Goal: Complete application form

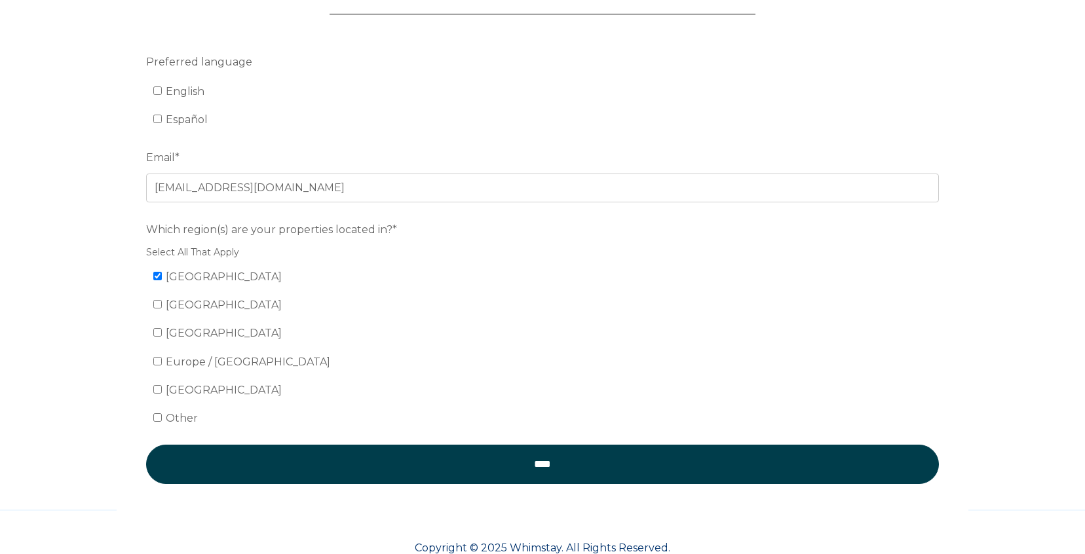
scroll to position [244, 0]
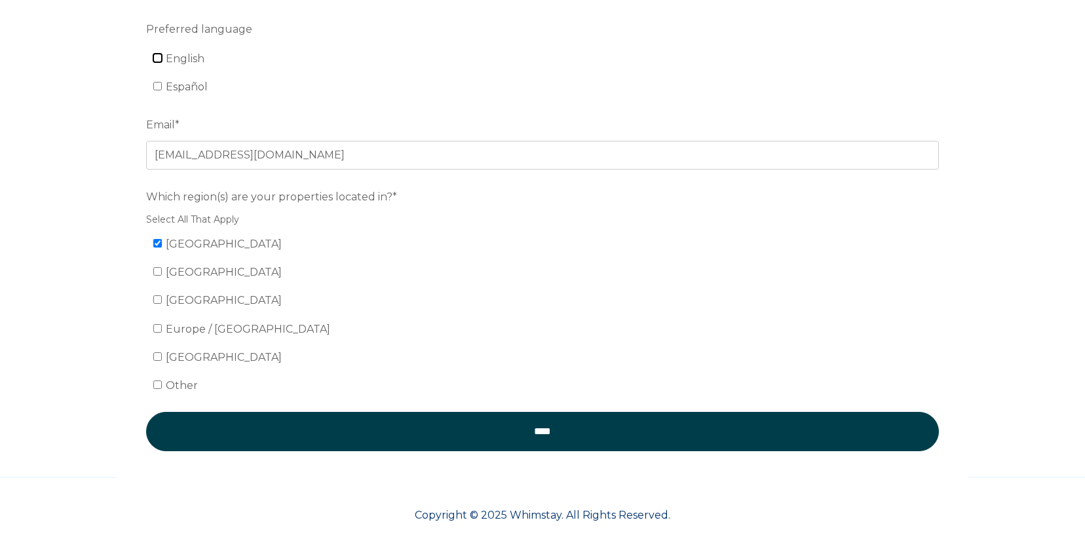
click at [158, 60] on input "English" at bounding box center [157, 58] width 9 height 9
checkbox input "true"
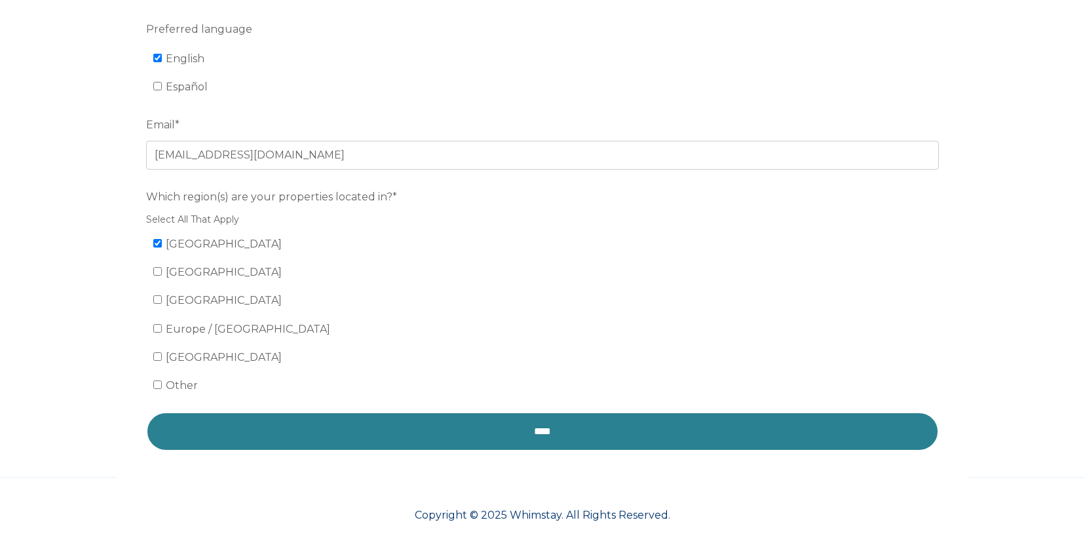
click at [419, 434] on input "****" at bounding box center [542, 431] width 793 height 39
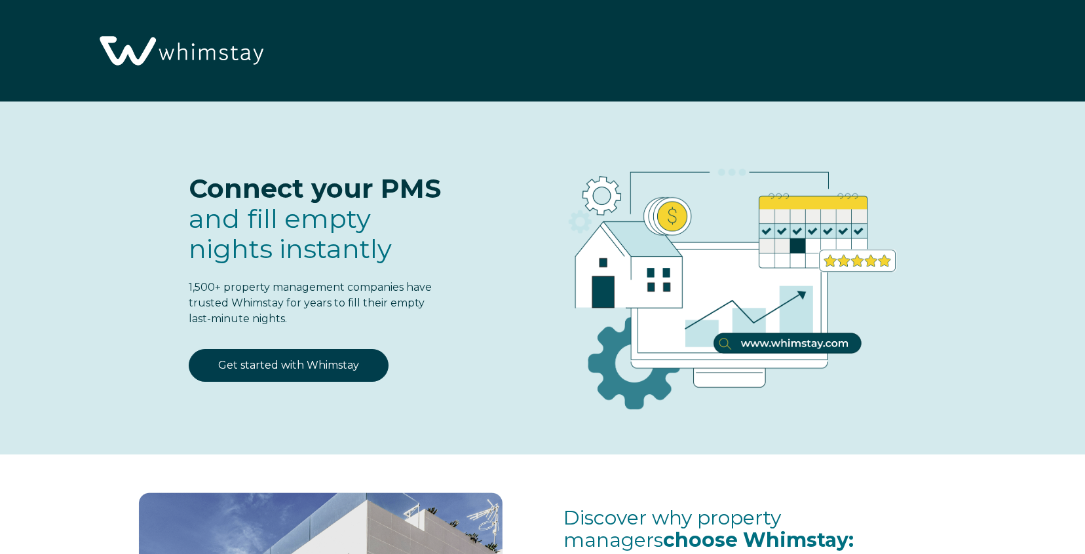
select select "US"
select select "Standard"
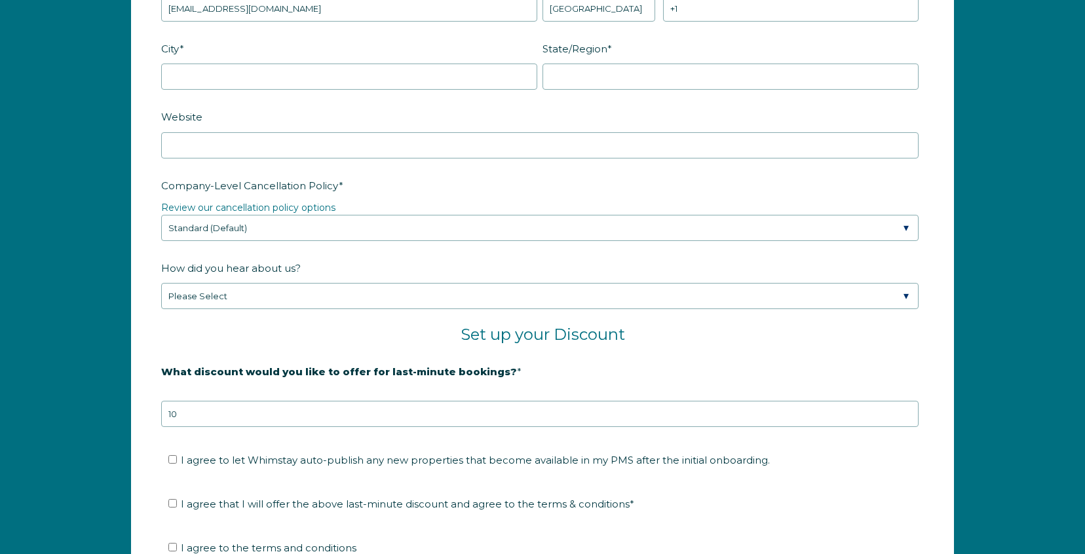
scroll to position [1981, 0]
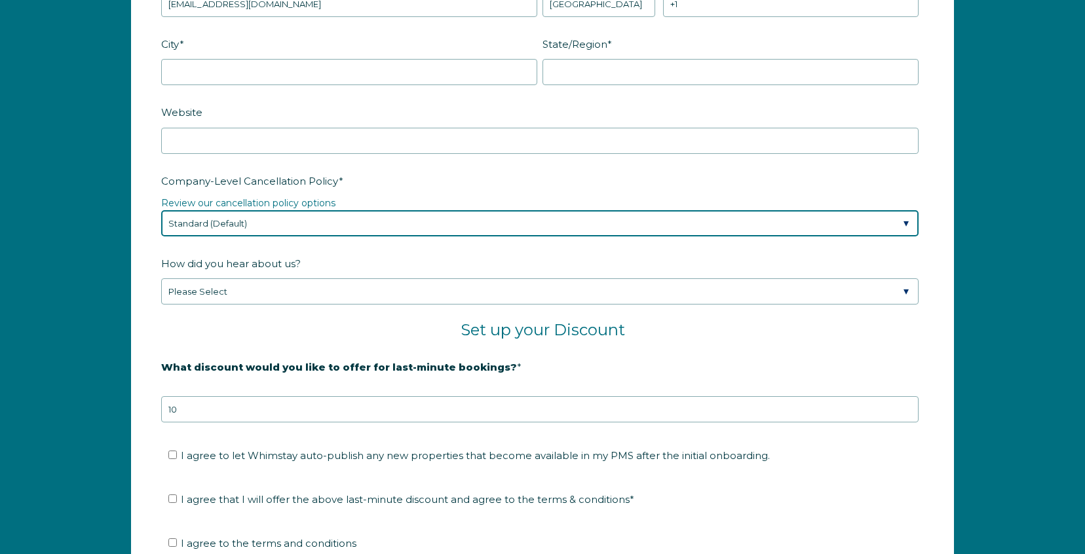
click at [263, 211] on select "Please Select Partial Standard (Default) Moderate Strict" at bounding box center [539, 223] width 757 height 26
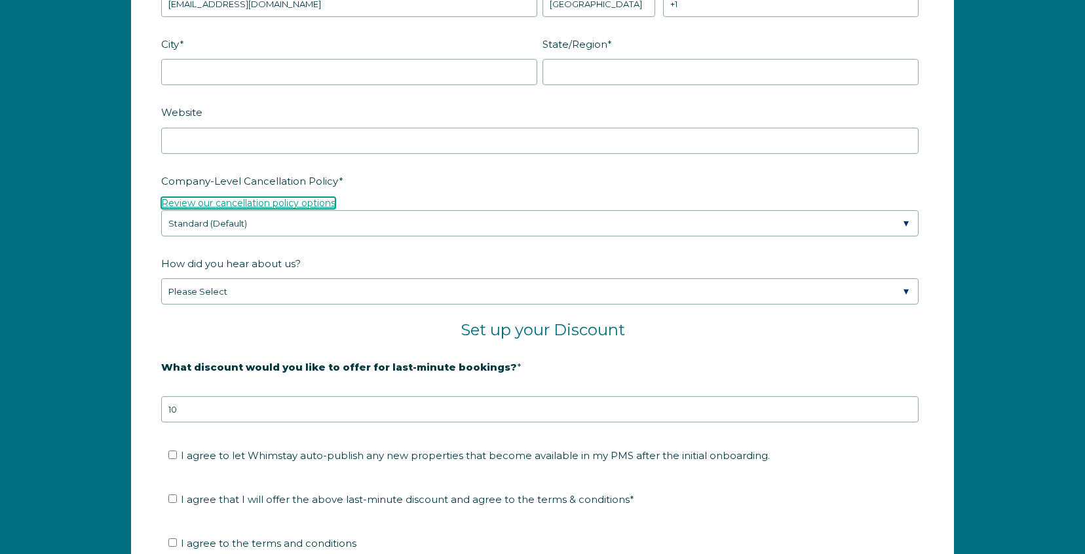
click at [281, 202] on link "Review our cancellation policy options" at bounding box center [248, 203] width 174 height 12
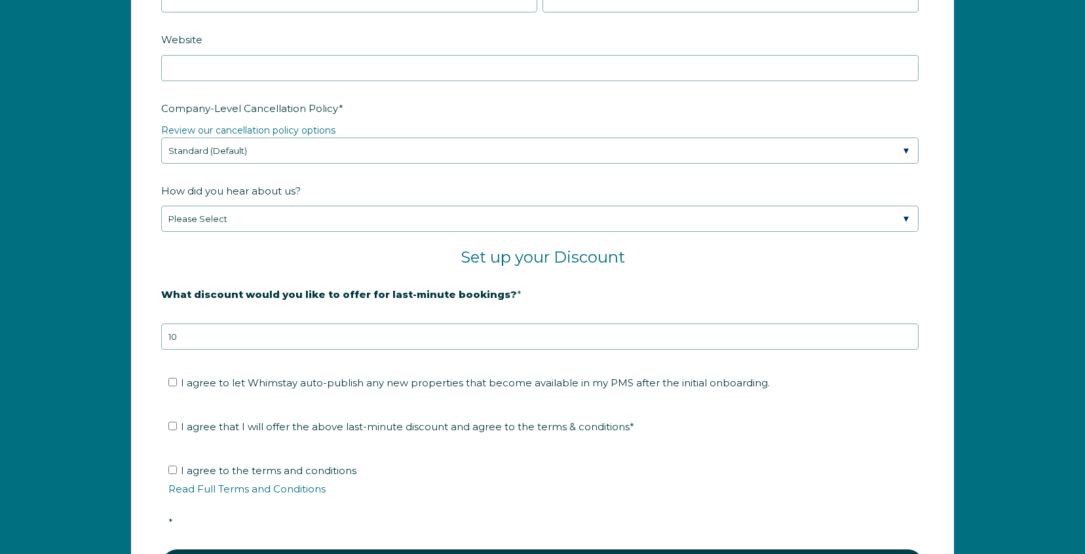
scroll to position [2061, 0]
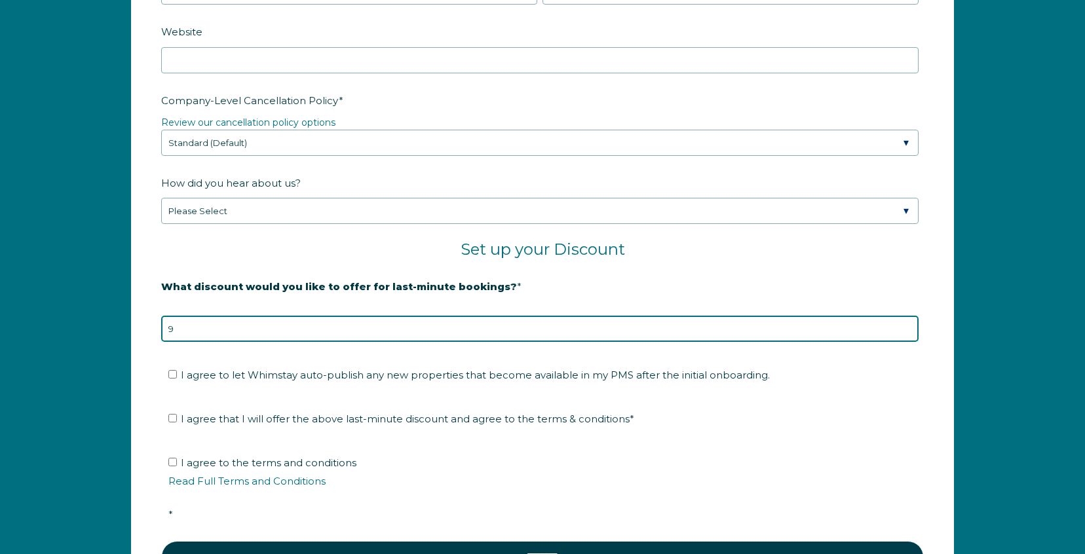
click at [907, 329] on input "9" at bounding box center [539, 329] width 757 height 26
click at [907, 329] on input "8" at bounding box center [539, 329] width 757 height 26
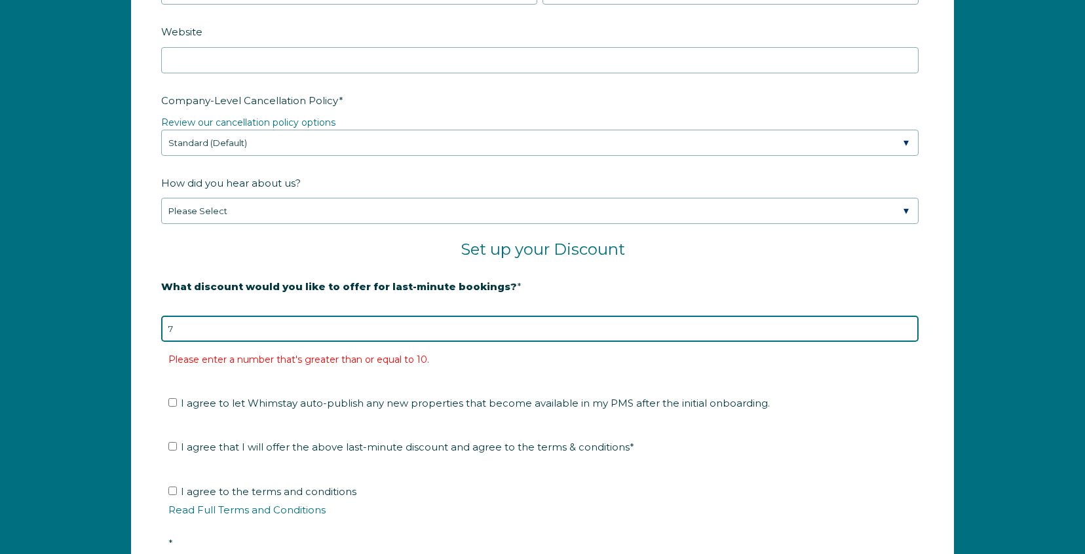
click at [907, 329] on input "7" at bounding box center [539, 329] width 757 height 26
click at [907, 325] on input "8" at bounding box center [539, 329] width 757 height 26
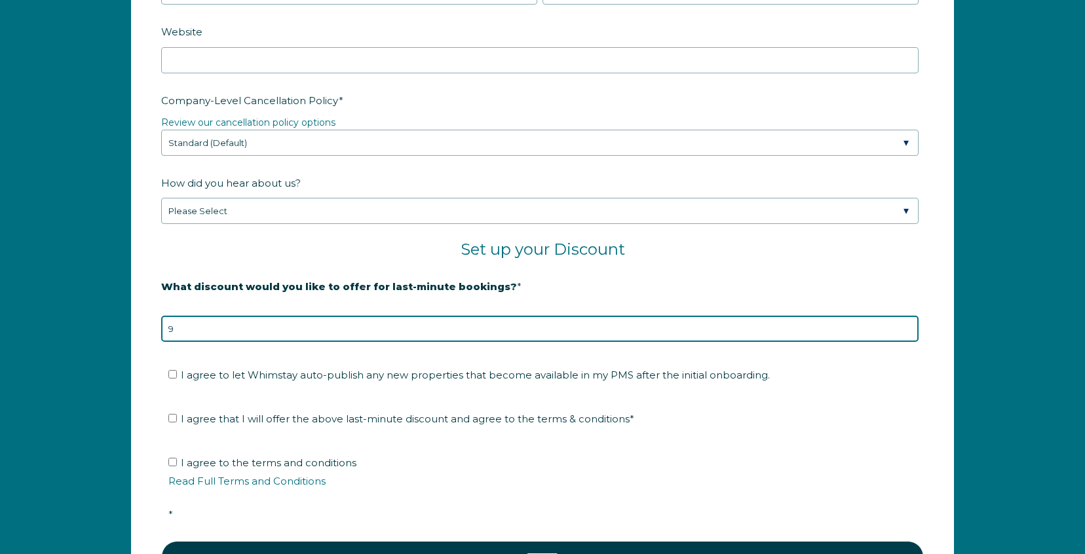
click at [907, 325] on input "9" at bounding box center [539, 329] width 757 height 26
type input "10"
click at [907, 325] on input "10" at bounding box center [539, 329] width 757 height 26
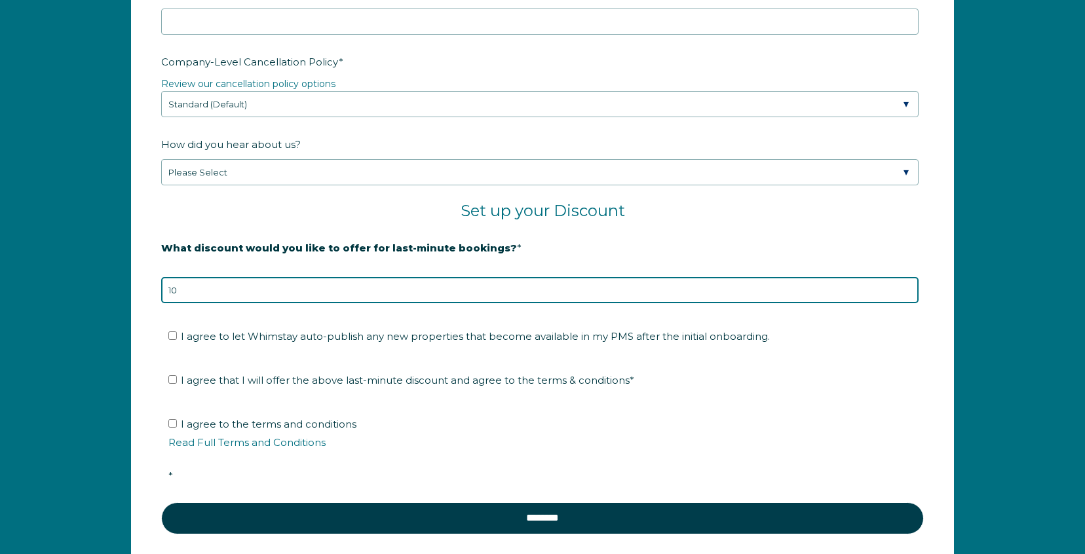
scroll to position [2101, 0]
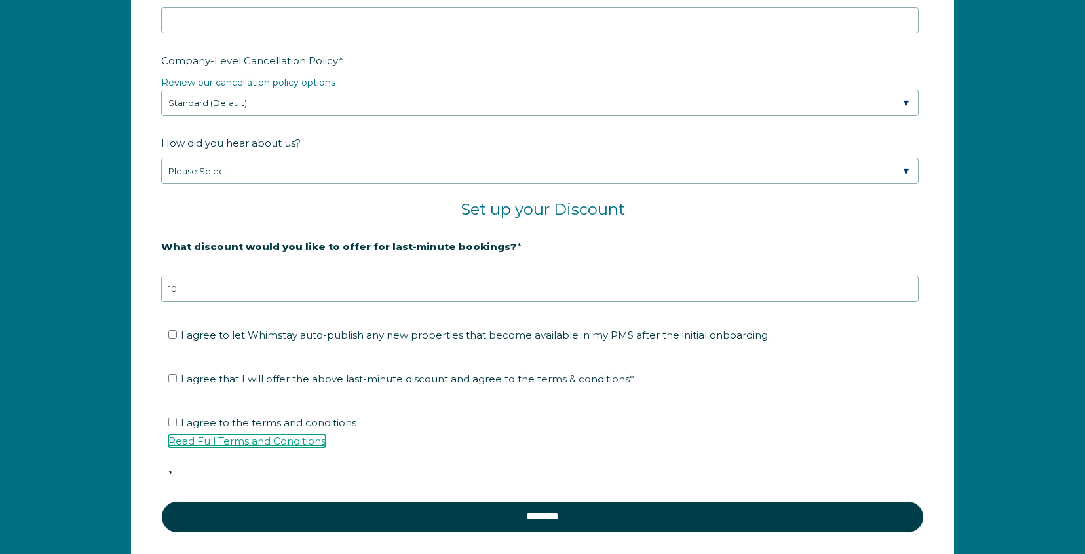
click at [195, 438] on link "Read Full Terms and Conditions" at bounding box center [246, 441] width 157 height 12
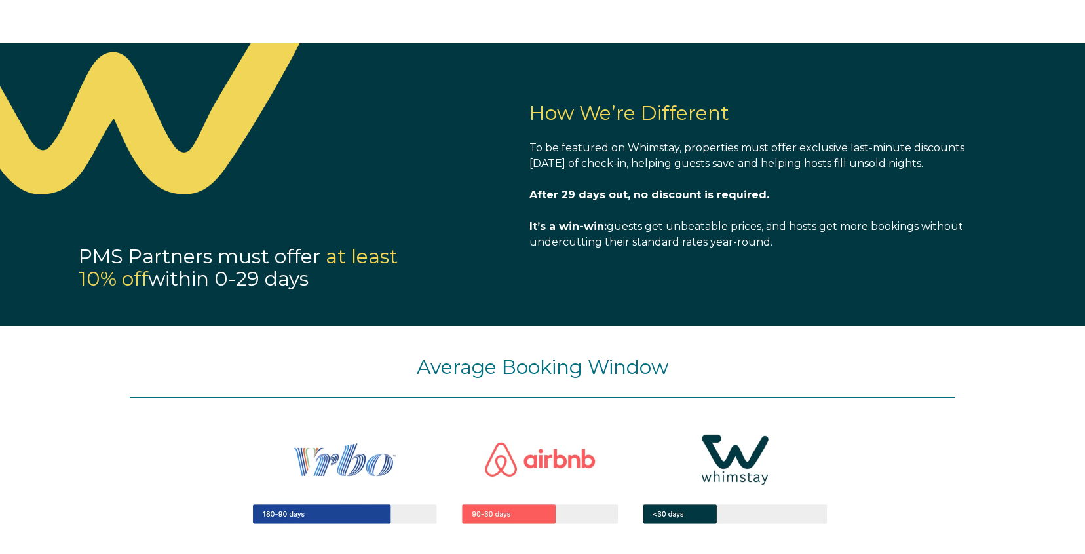
scroll to position [871, 0]
